Goal: Task Accomplishment & Management: Use online tool/utility

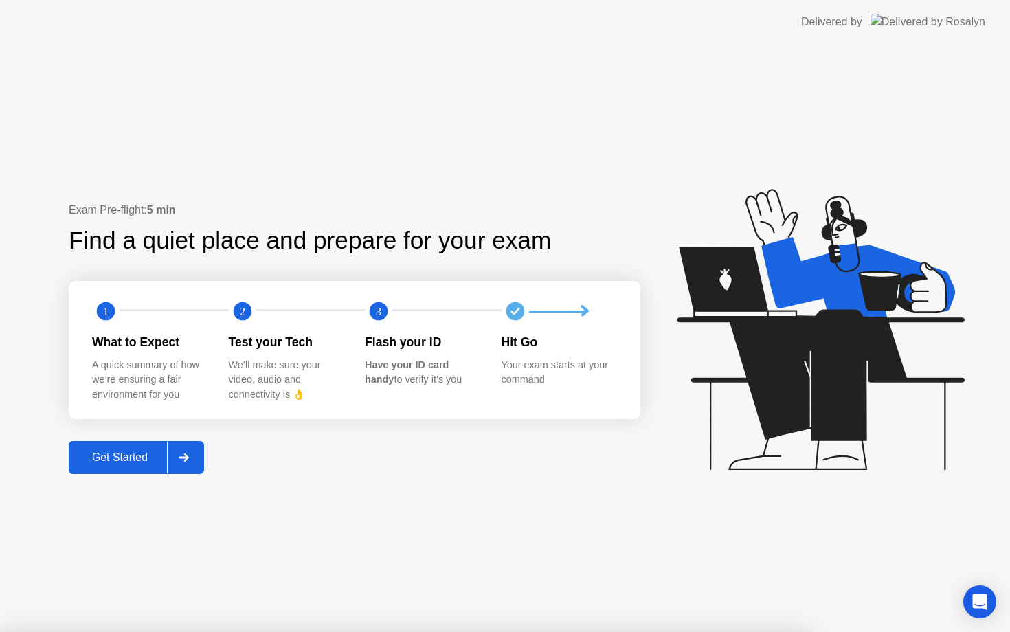
click at [148, 458] on div "Get Started" at bounding box center [120, 457] width 94 height 12
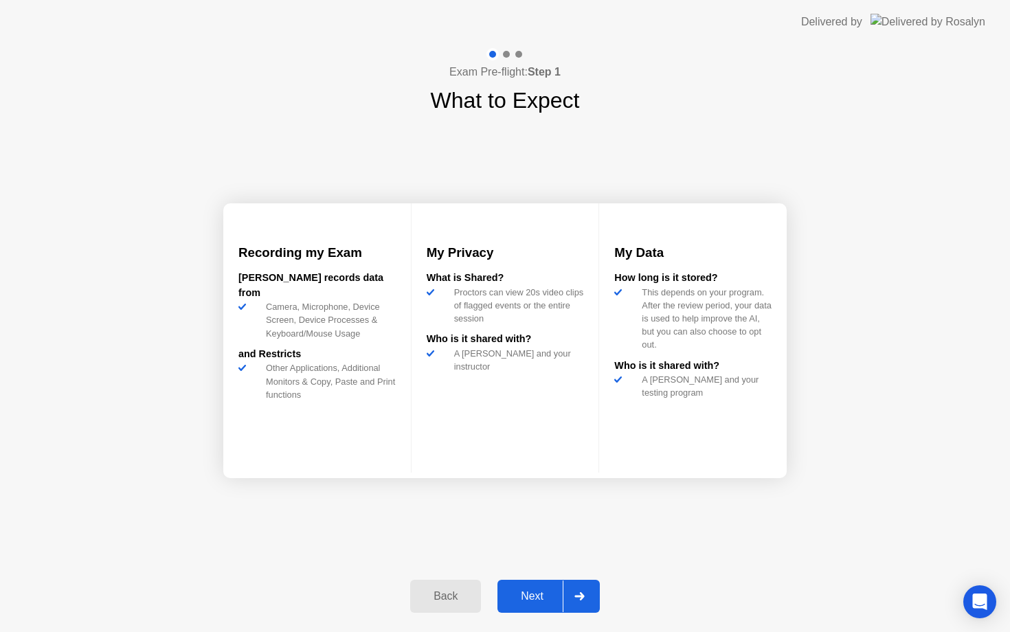
click at [551, 596] on div "Next" at bounding box center [532, 596] width 61 height 12
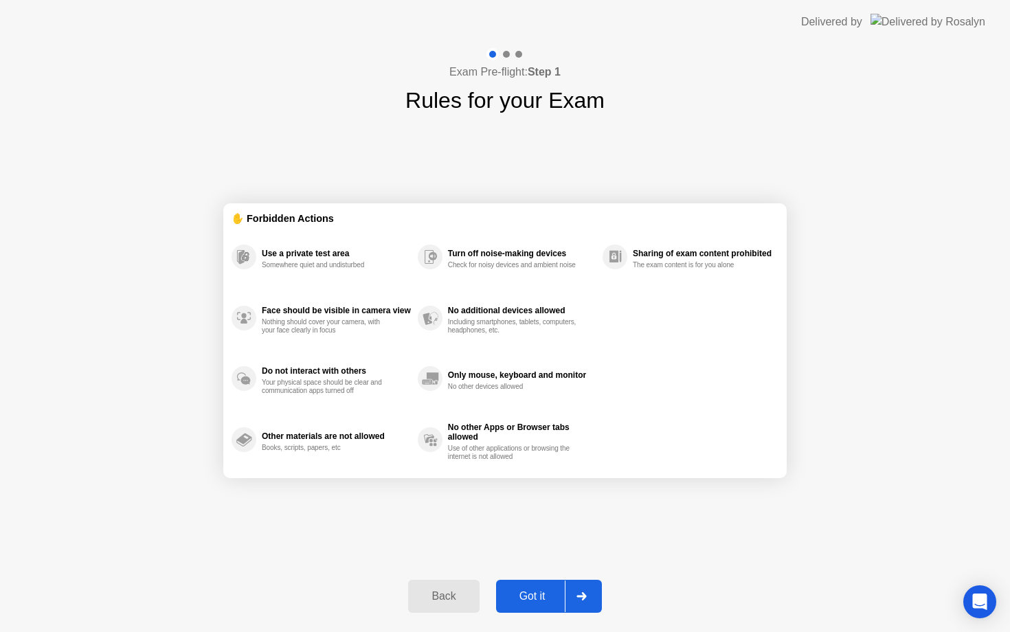
click at [551, 596] on div "Got it" at bounding box center [532, 596] width 65 height 12
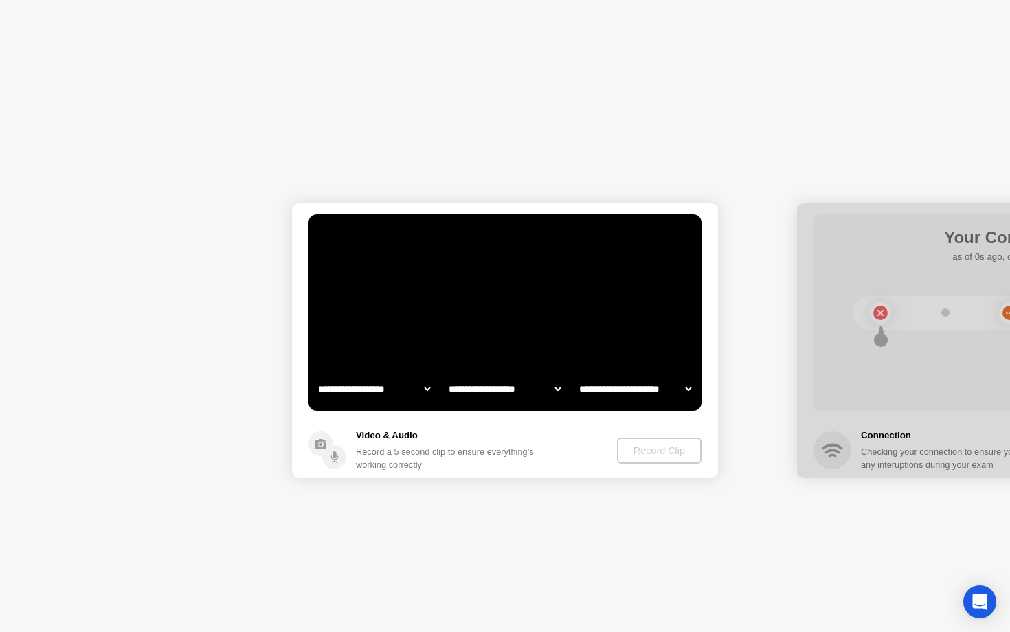
select select "**********"
select select "*******"
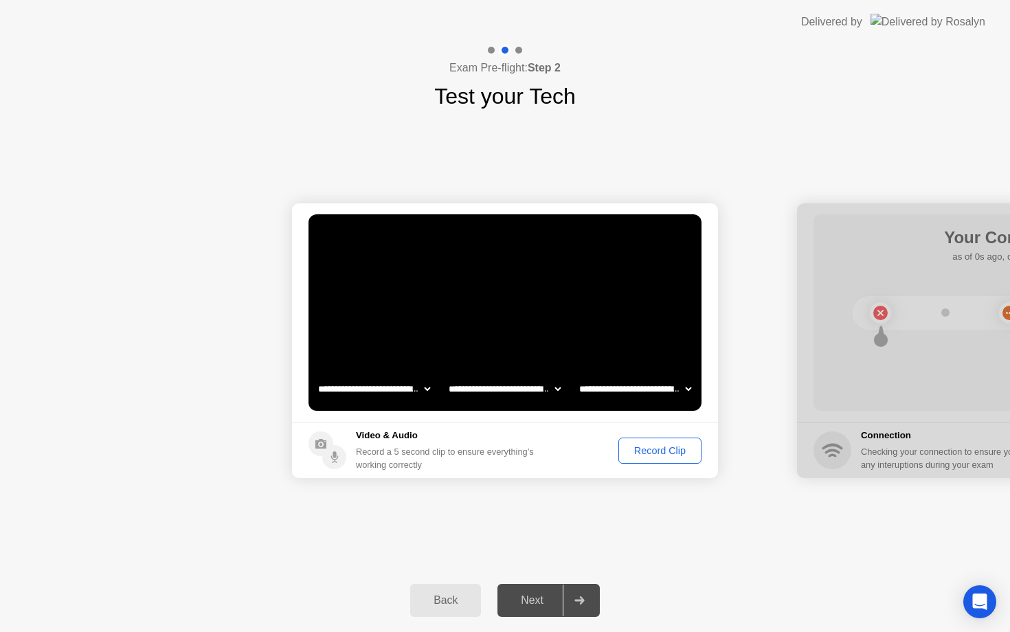
click at [656, 447] on div "Record Clip" at bounding box center [660, 450] width 74 height 11
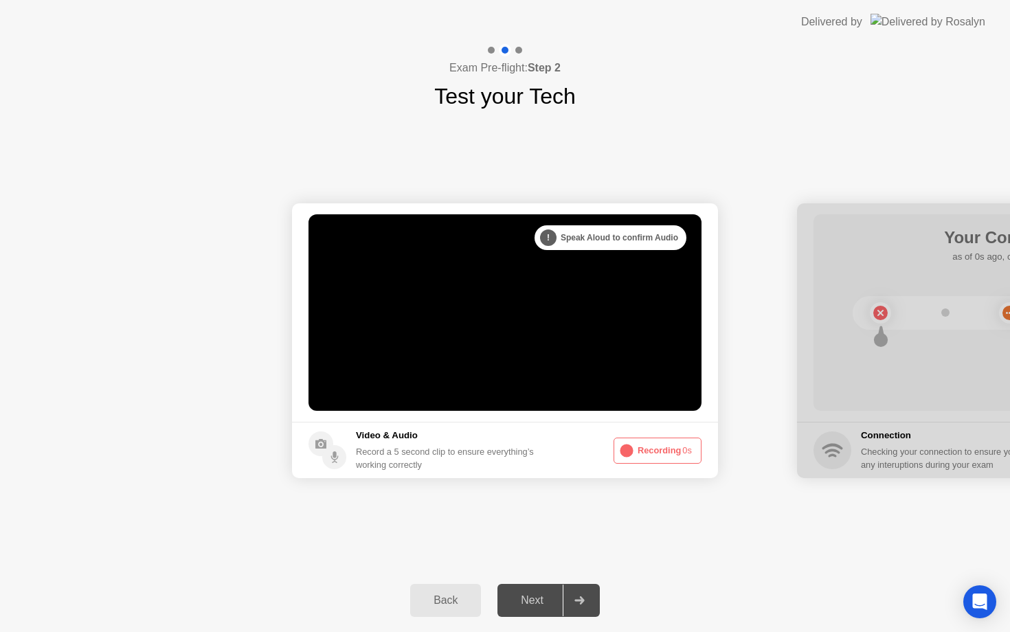
click at [656, 447] on button "Recording 0s" at bounding box center [658, 451] width 88 height 26
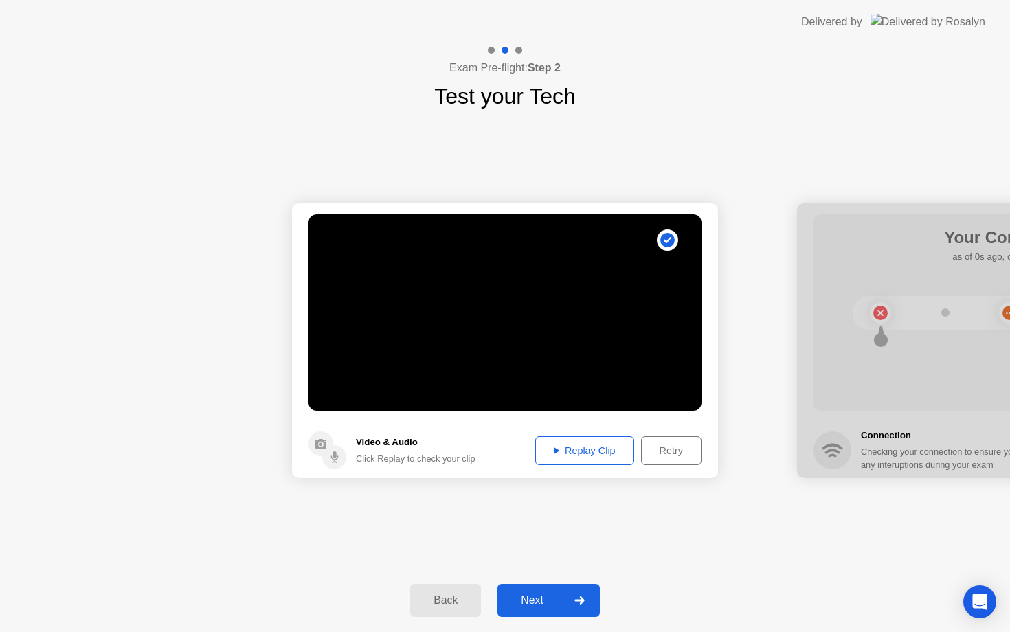
click at [609, 454] on div "Replay Clip" at bounding box center [584, 450] width 89 height 11
click at [534, 599] on div "Next" at bounding box center [532, 600] width 61 height 12
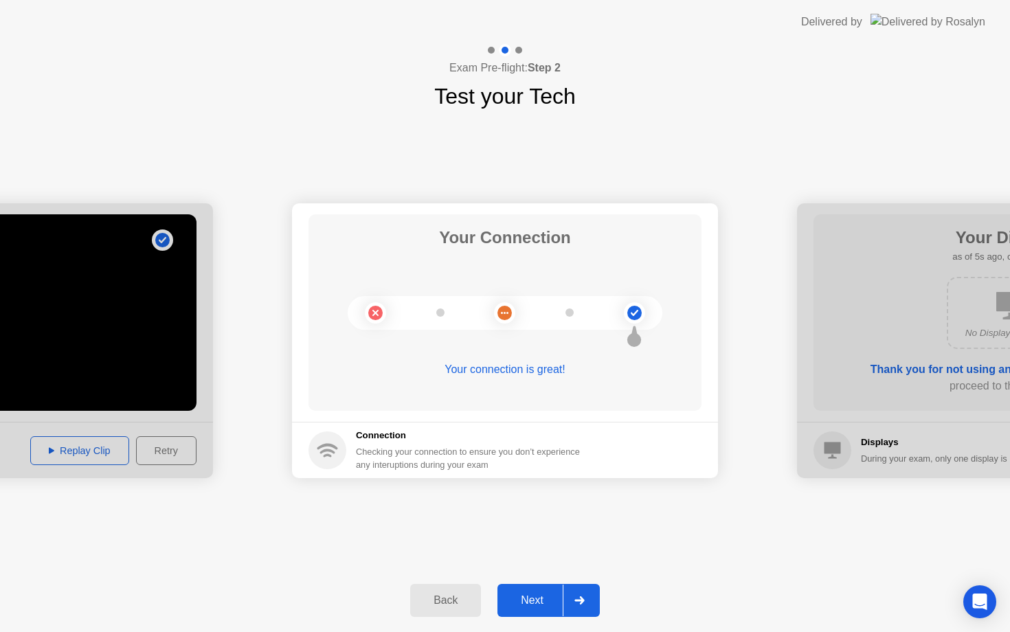
click at [545, 596] on div "Next" at bounding box center [532, 600] width 61 height 12
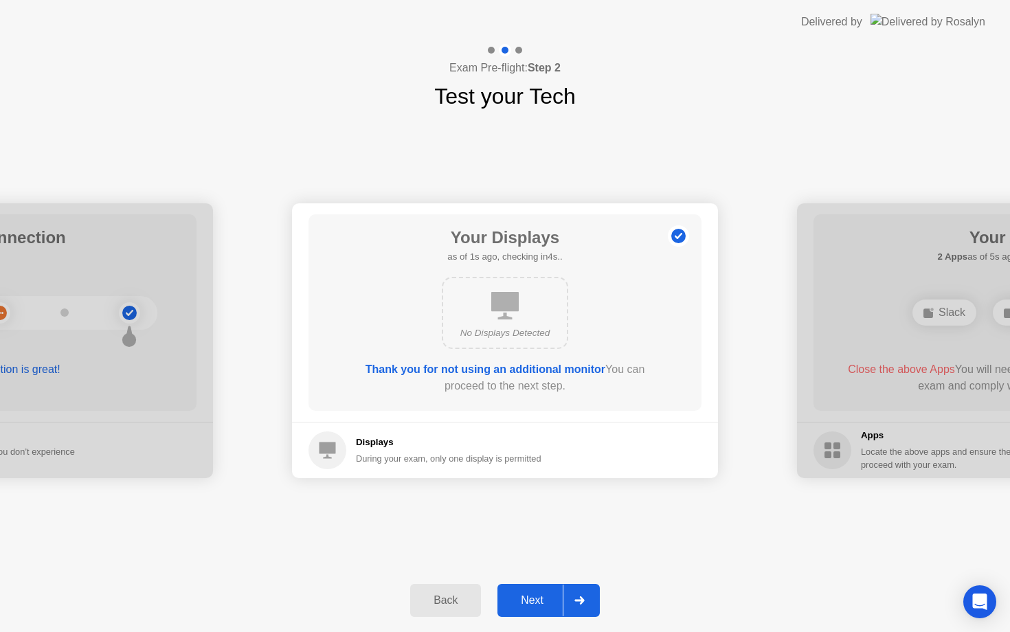
click at [509, 310] on icon at bounding box center [504, 305] width 27 height 27
click at [528, 598] on div "Next" at bounding box center [532, 600] width 61 height 12
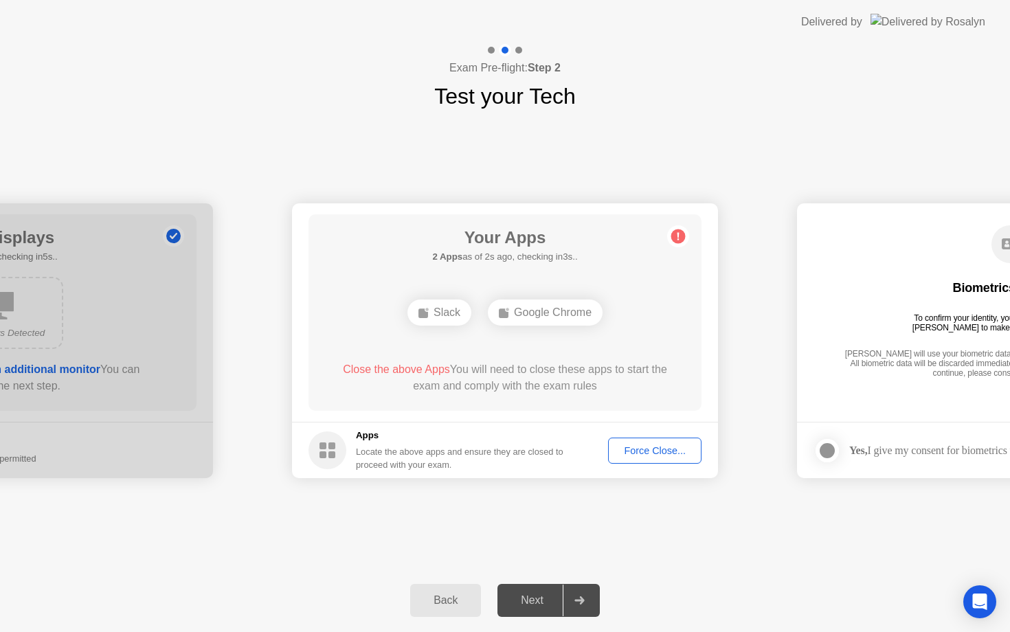
click at [649, 445] on div "Force Close..." at bounding box center [655, 450] width 84 height 11
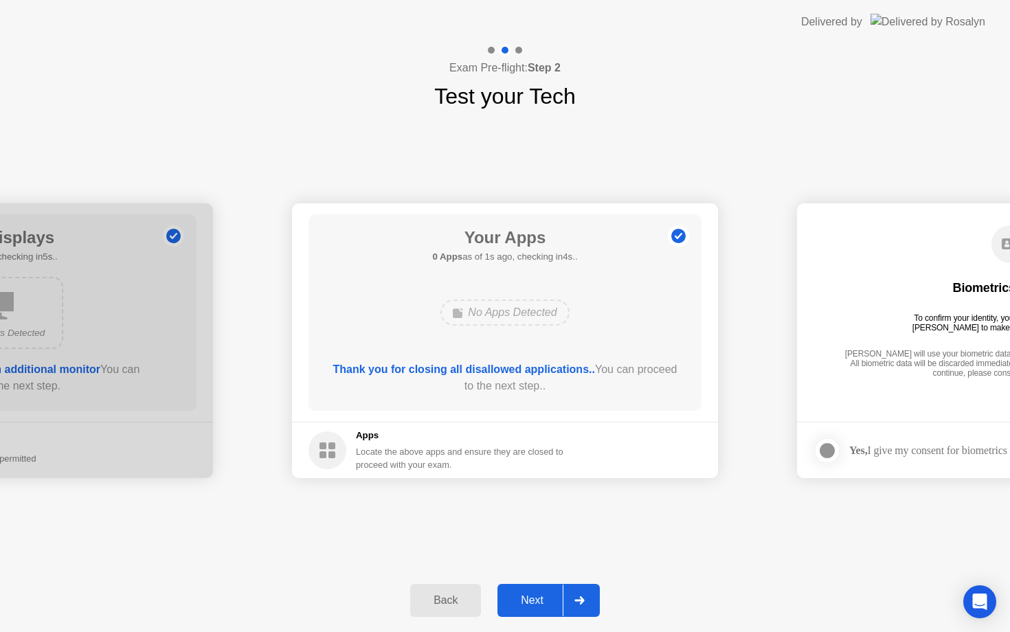
click at [538, 607] on div "Next" at bounding box center [532, 600] width 61 height 12
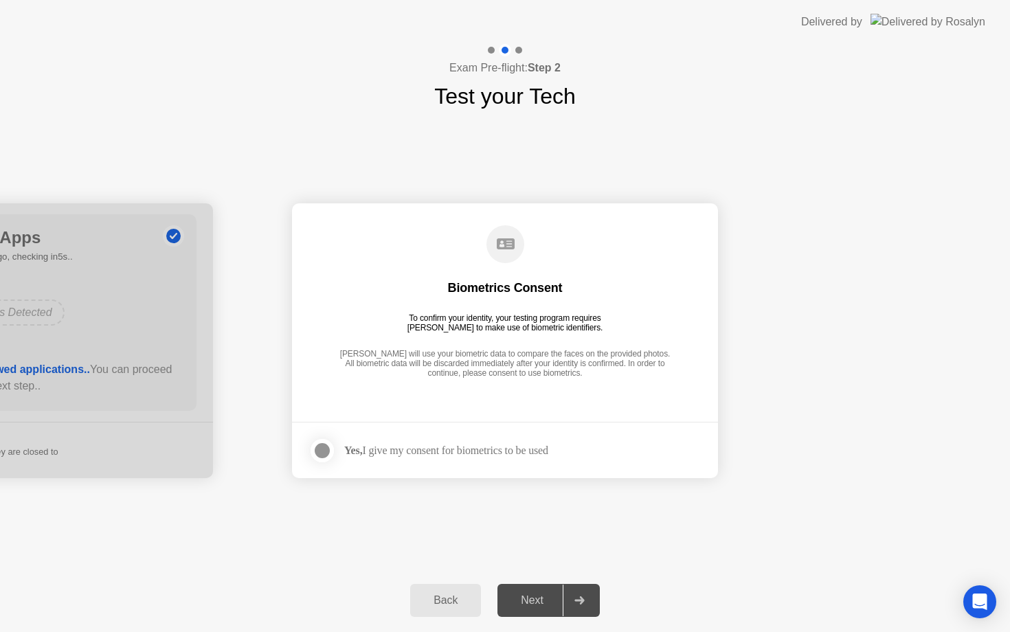
click at [497, 440] on div "Yes, I give my consent for biometrics to be used" at bounding box center [429, 450] width 240 height 27
click at [427, 447] on div "Yes, I give my consent for biometrics to be used" at bounding box center [446, 450] width 204 height 13
click at [333, 449] on label at bounding box center [327, 450] width 36 height 27
click at [543, 603] on div "Next" at bounding box center [532, 600] width 61 height 12
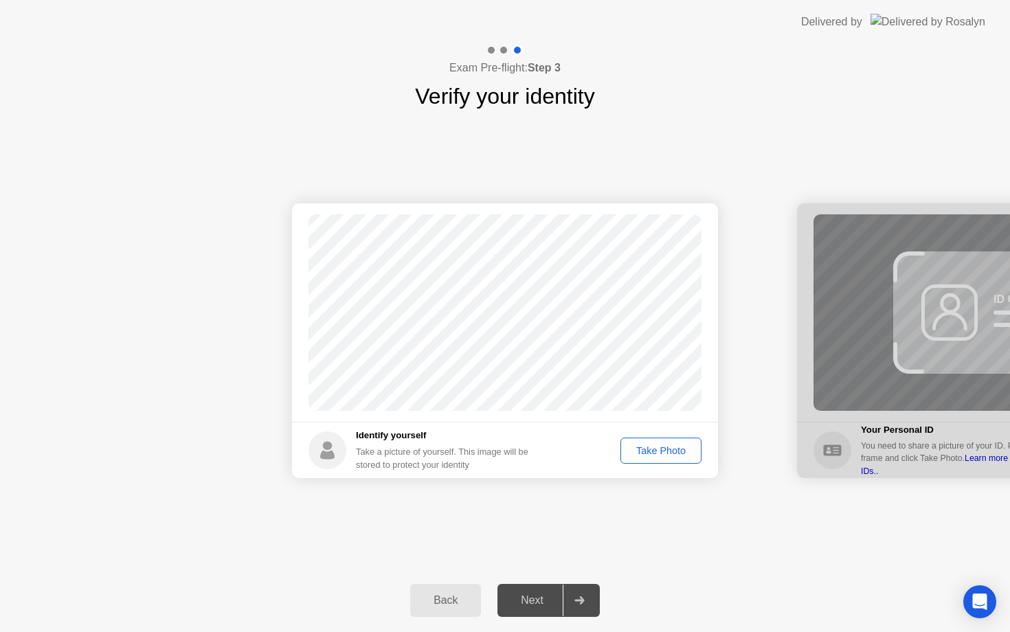
click at [662, 455] on div "Take Photo" at bounding box center [660, 450] width 71 height 11
click at [662, 455] on div "Retake" at bounding box center [670, 450] width 54 height 11
click at [655, 445] on div "Take Photo" at bounding box center [660, 450] width 71 height 11
click at [543, 603] on div "Next" at bounding box center [532, 600] width 61 height 12
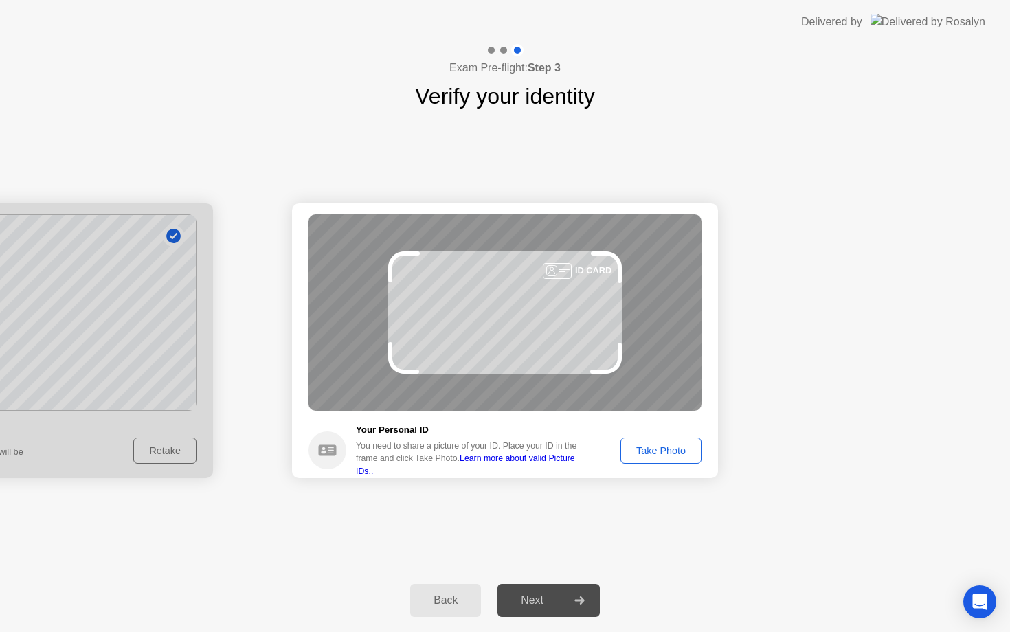
click at [658, 448] on div "Take Photo" at bounding box center [660, 450] width 71 height 11
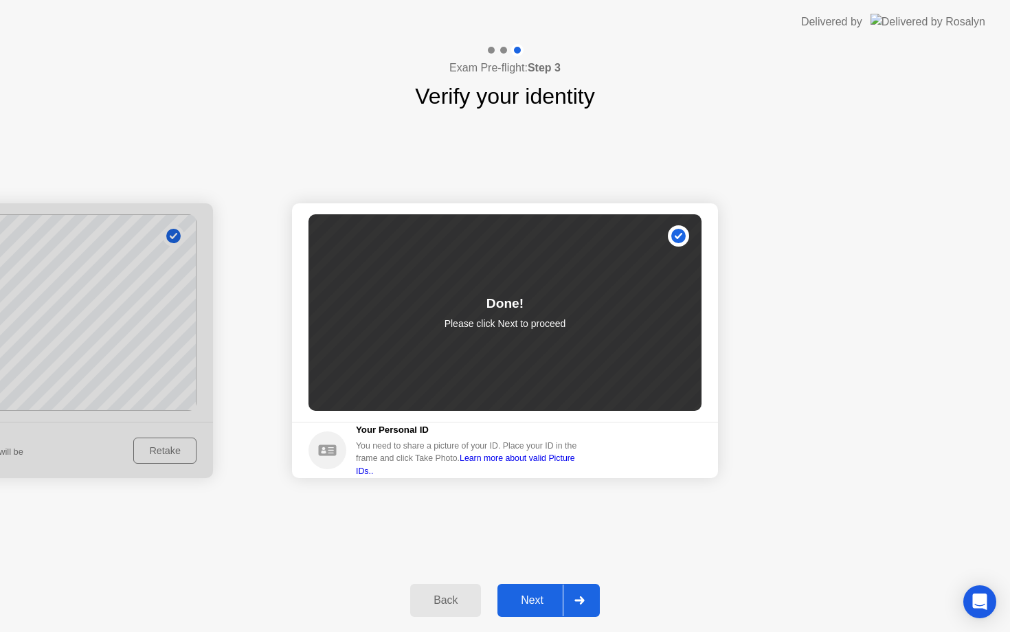
click at [538, 610] on button "Next" at bounding box center [549, 600] width 102 height 33
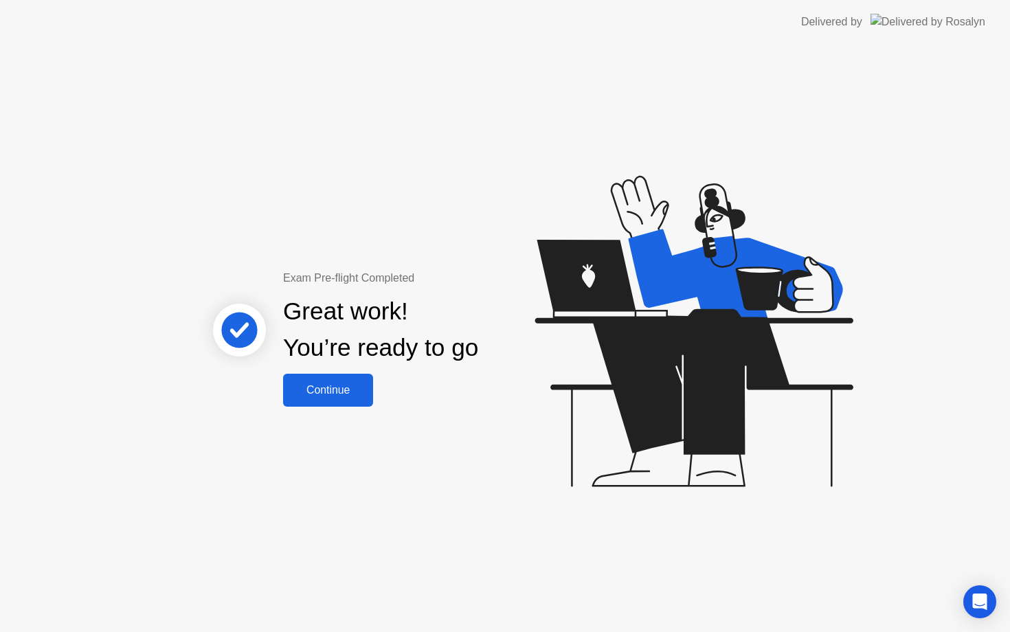
click at [311, 400] on button "Continue" at bounding box center [328, 390] width 90 height 33
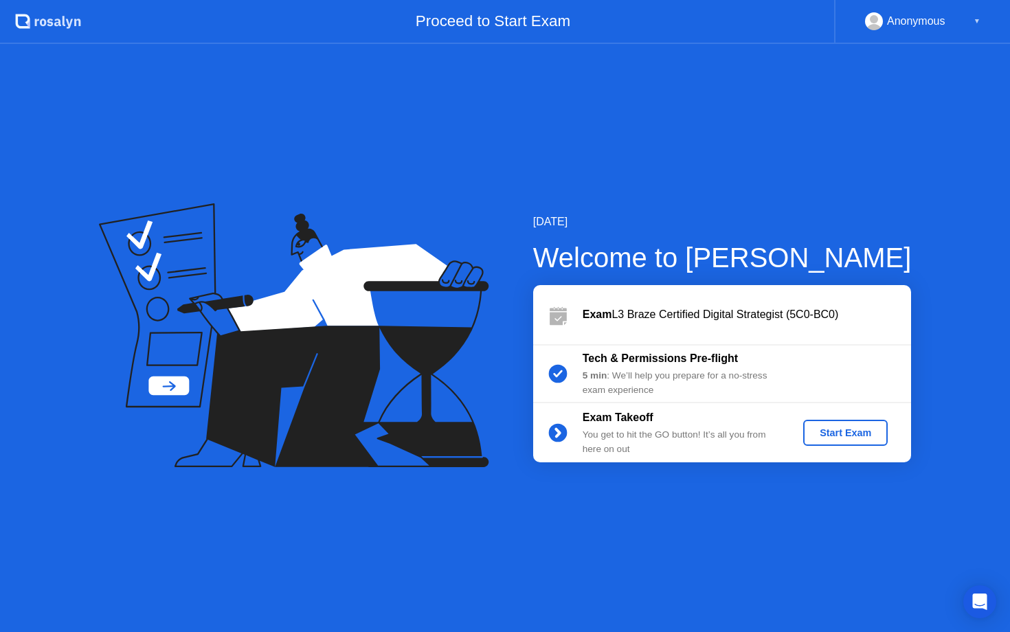
click at [837, 437] on div "Start Exam" at bounding box center [846, 432] width 74 height 11
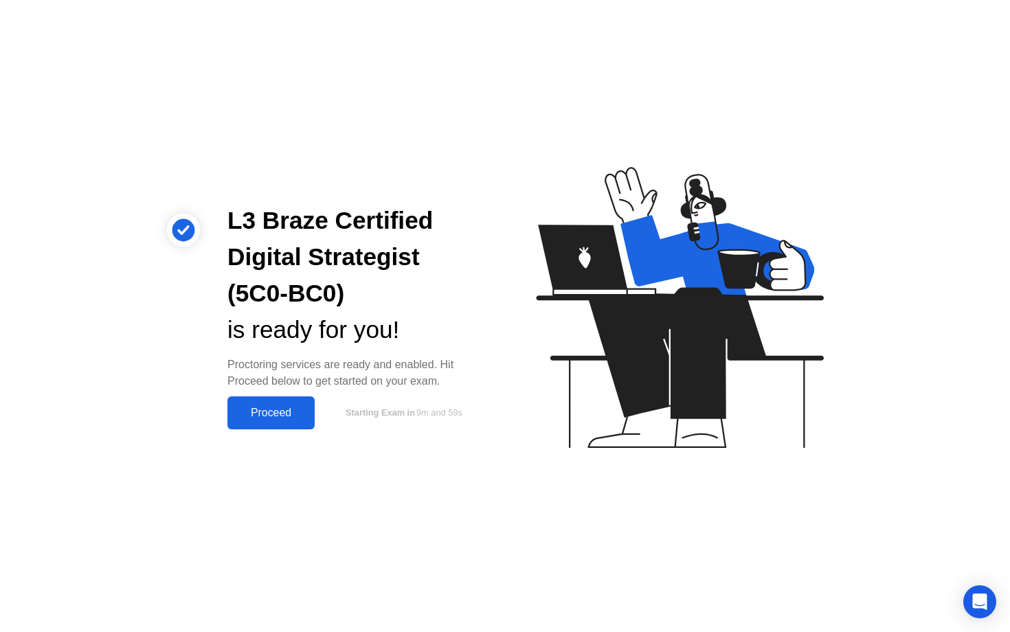
click at [270, 412] on div "Proceed" at bounding box center [271, 413] width 79 height 12
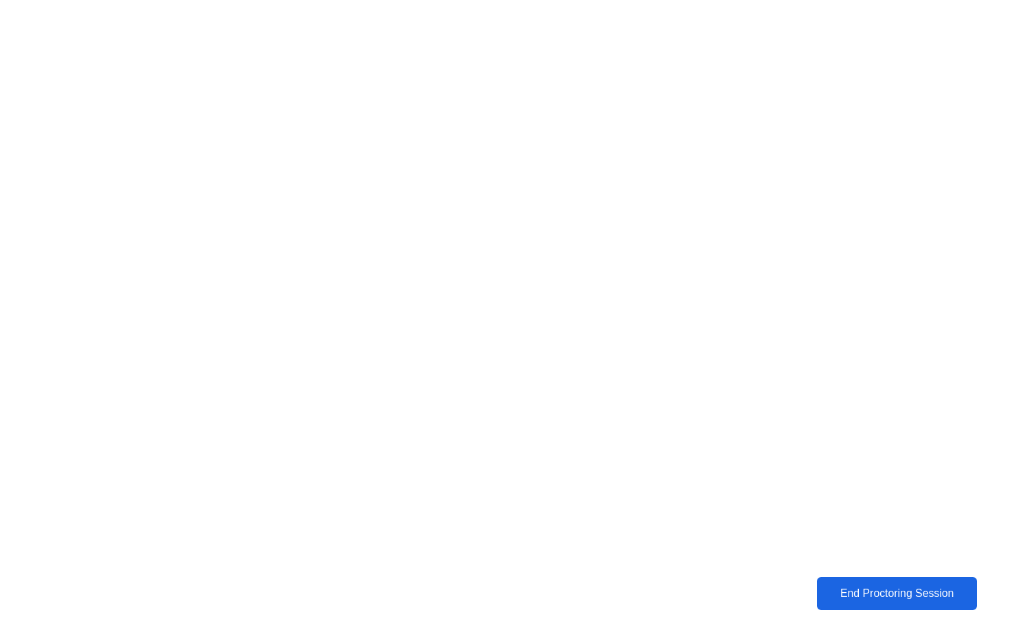
click at [906, 600] on div "End Proctoring Session" at bounding box center [897, 593] width 164 height 13
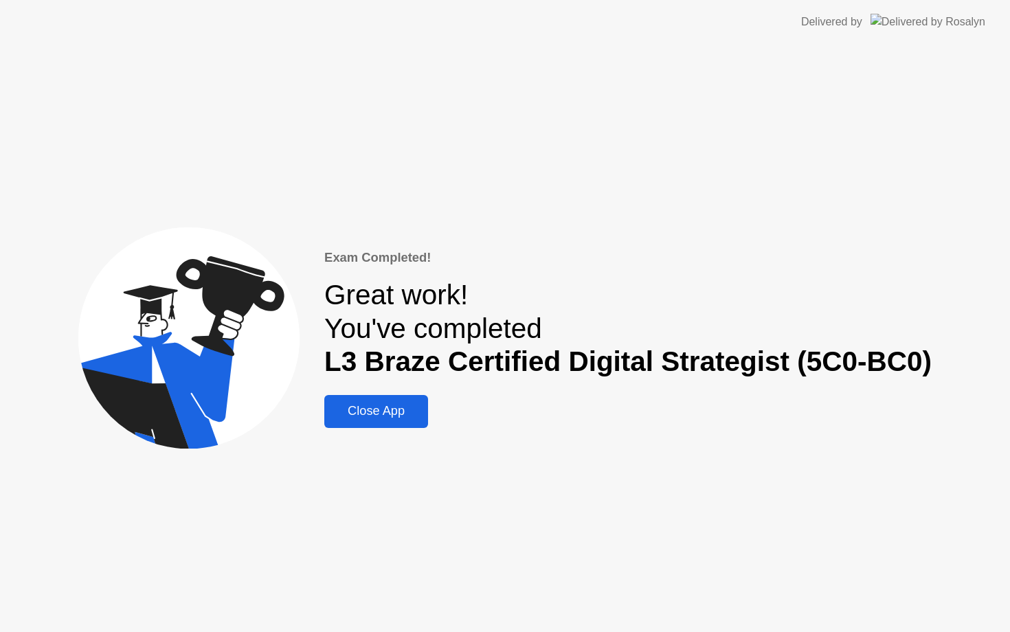
click at [402, 409] on div "Close App" at bounding box center [376, 411] width 96 height 14
